Goal: Task Accomplishment & Management: Manage account settings

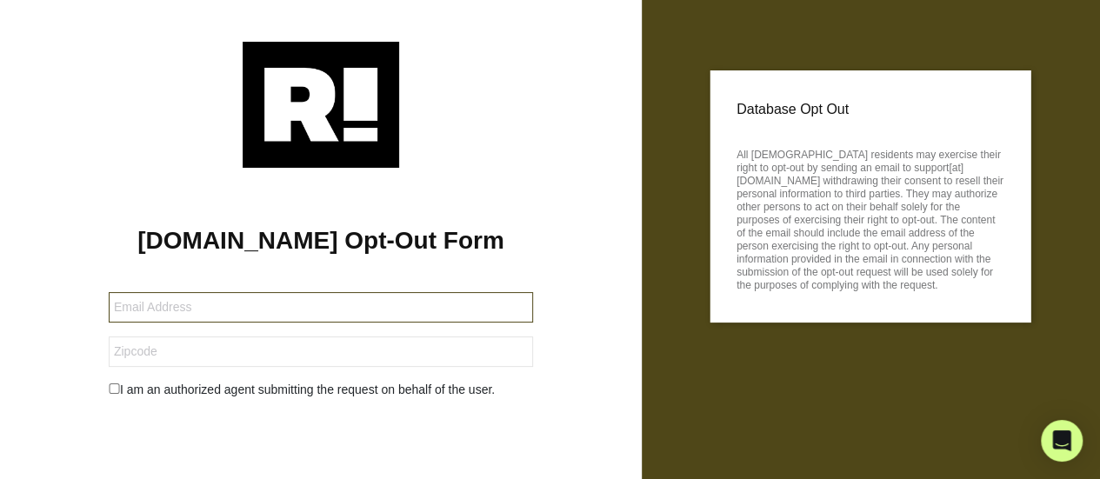
click at [339, 296] on input "text" at bounding box center [321, 307] width 424 height 30
type input "[EMAIL_ADDRESS][DOMAIN_NAME]"
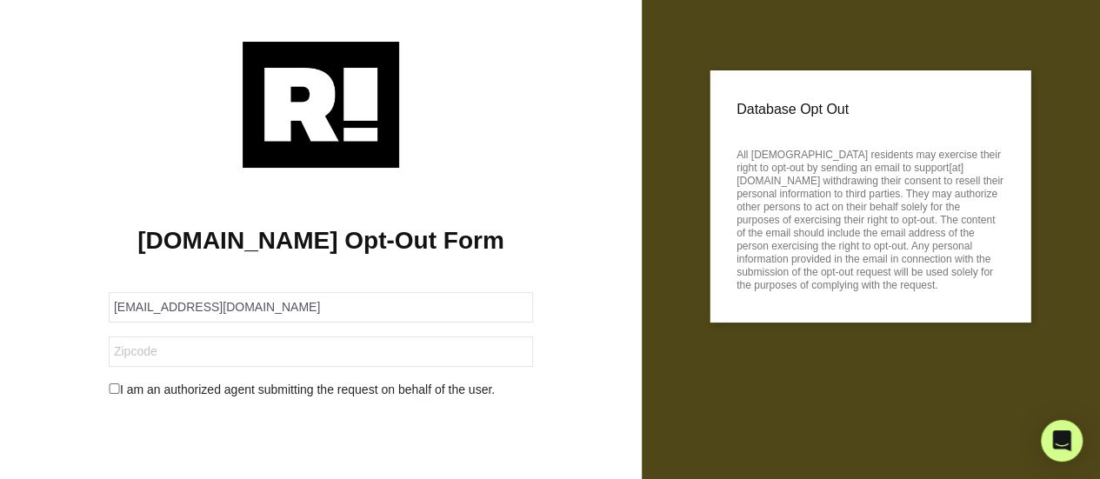
click at [117, 389] on input "checkbox" at bounding box center [114, 388] width 11 height 10
checkbox input "true"
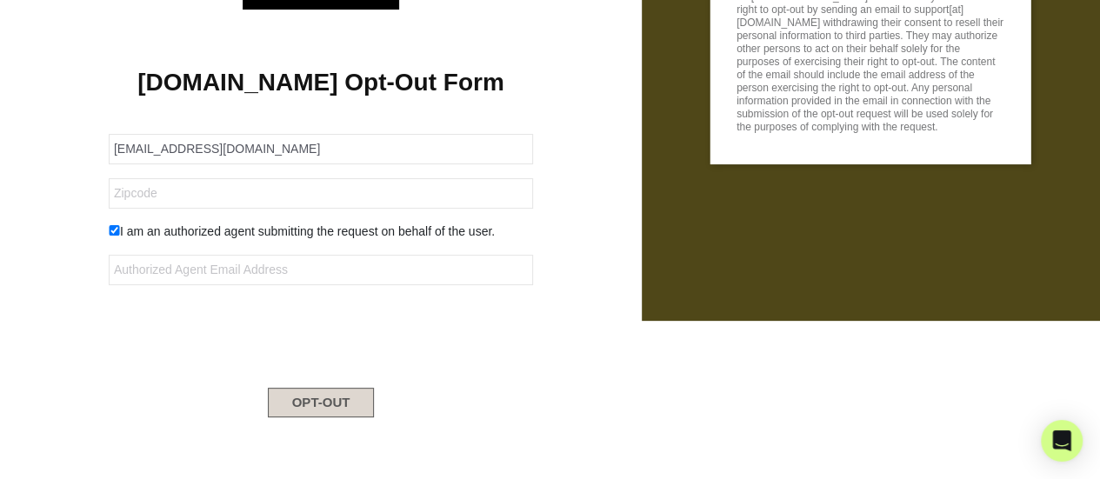
click at [323, 409] on button "OPT-OUT" at bounding box center [321, 403] width 107 height 30
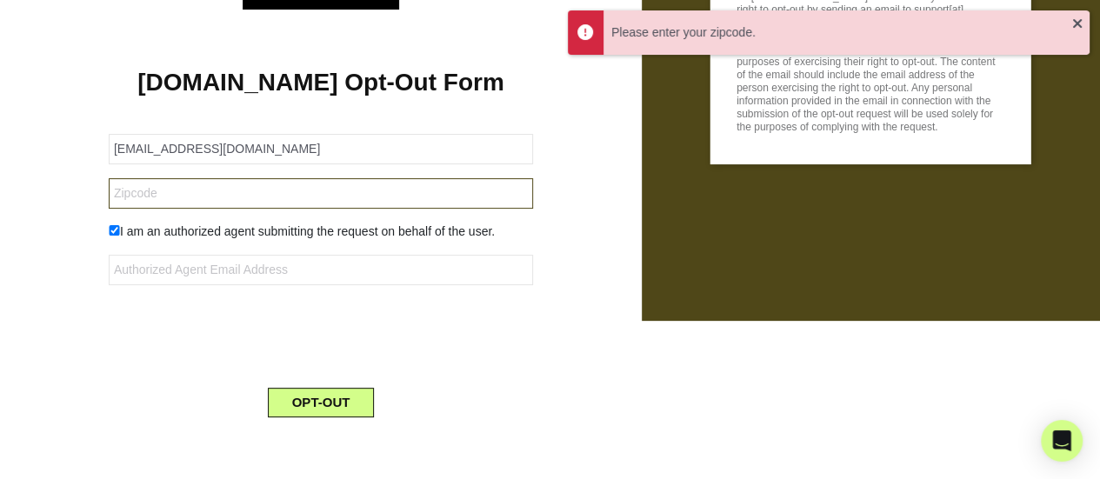
click at [203, 192] on input "text" at bounding box center [321, 193] width 424 height 30
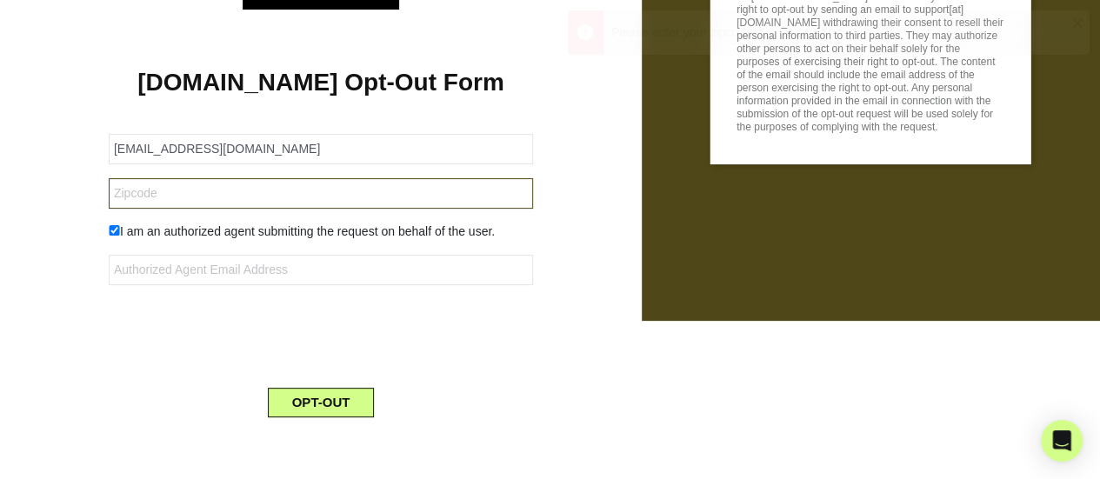
type input "92627-5934"
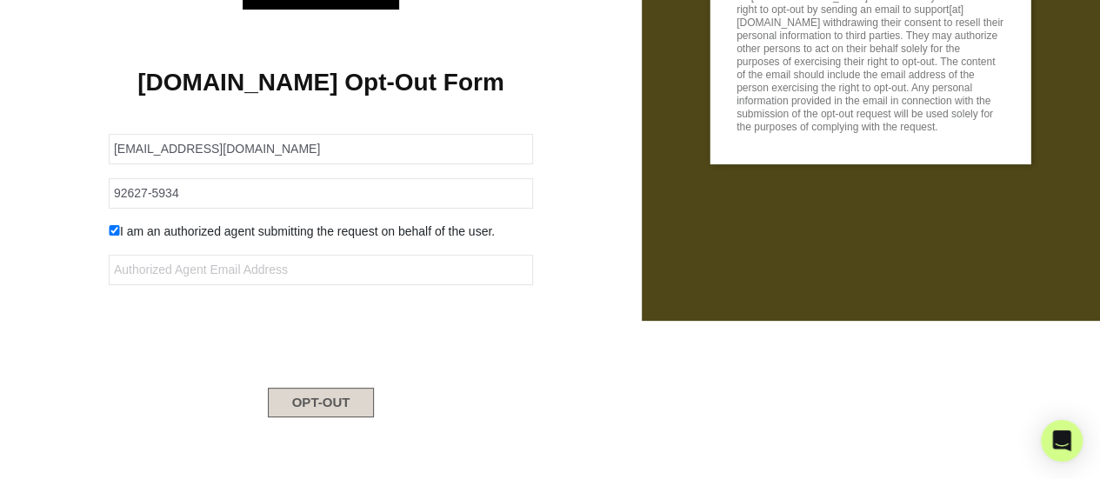
click at [330, 403] on button "OPT-OUT" at bounding box center [321, 403] width 107 height 30
